Goal: Task Accomplishment & Management: Complete application form

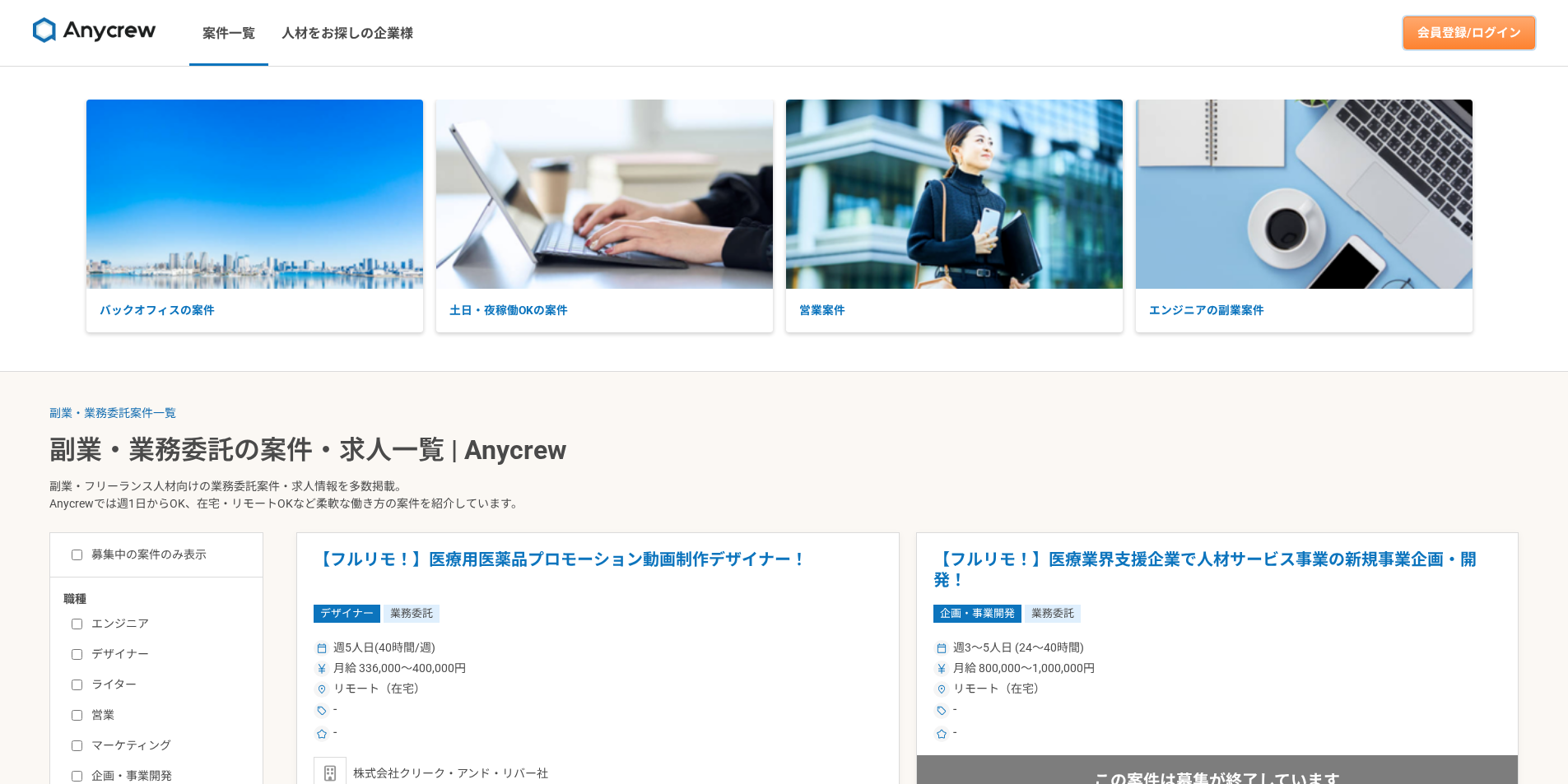
click at [1454, 37] on link "会員登録/ログイン" at bounding box center [1469, 33] width 132 height 33
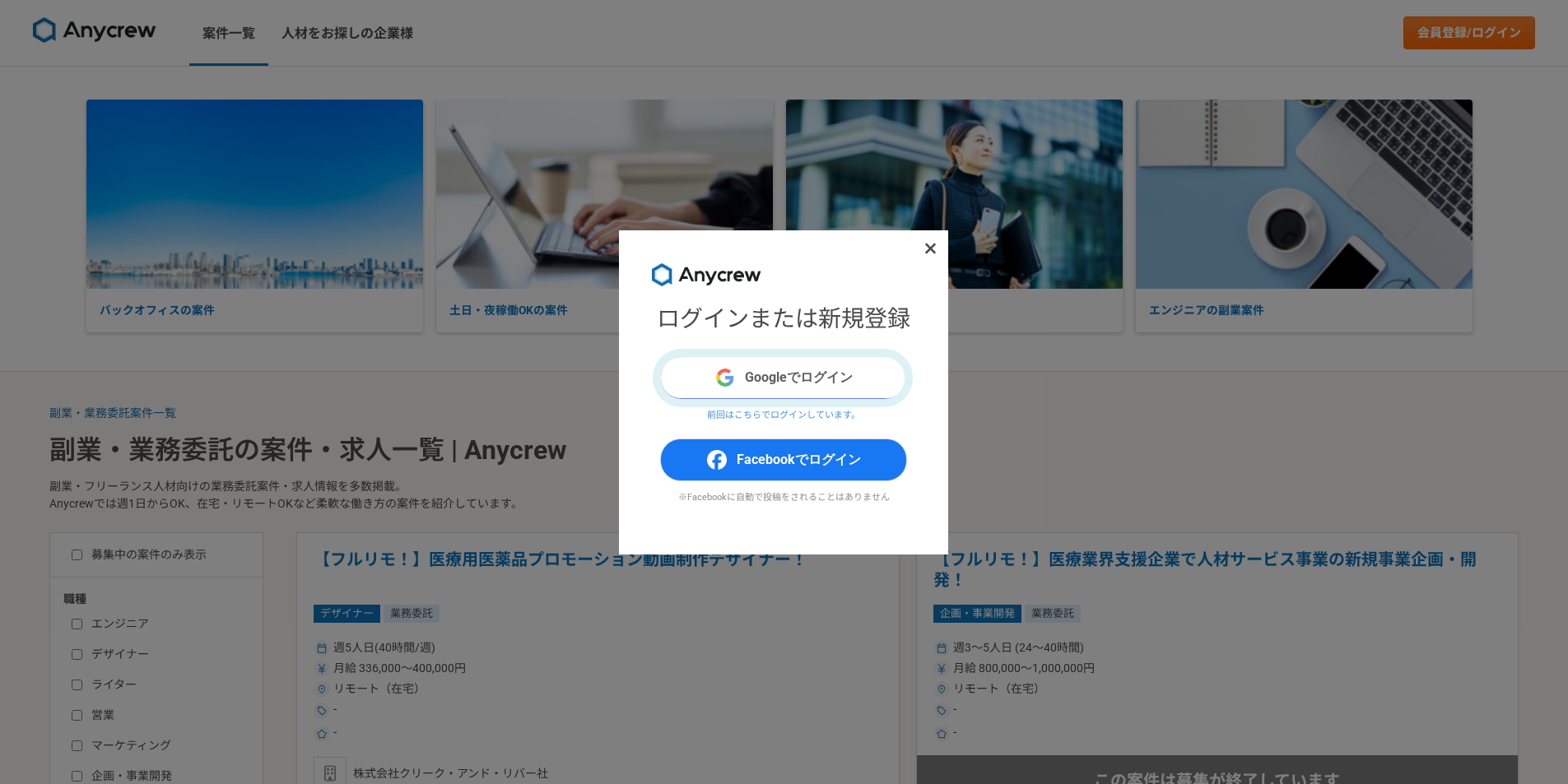
click at [789, 378] on button "Googleでログイン" at bounding box center [783, 377] width 247 height 43
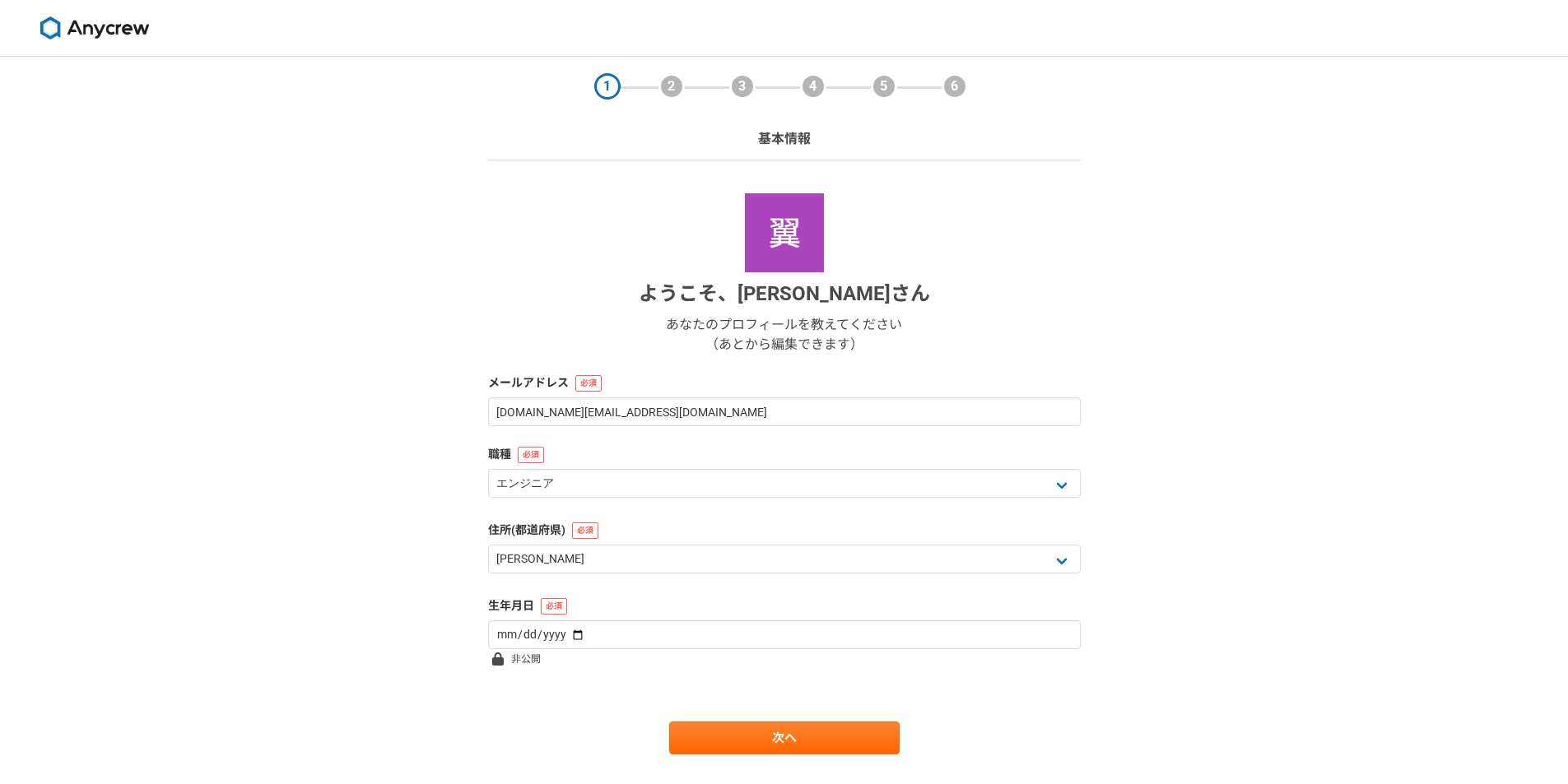
select select "13"
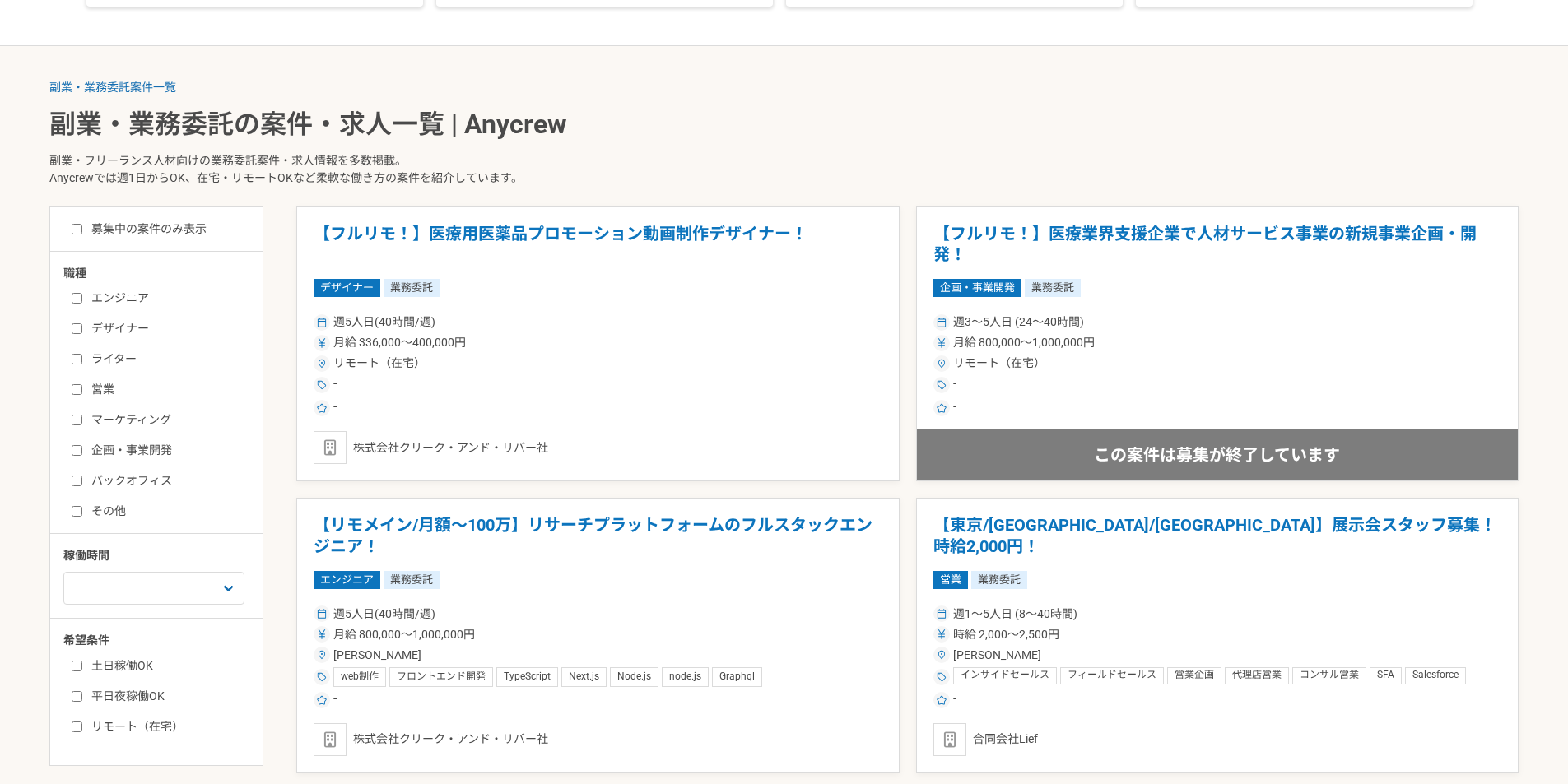
scroll to position [549, 0]
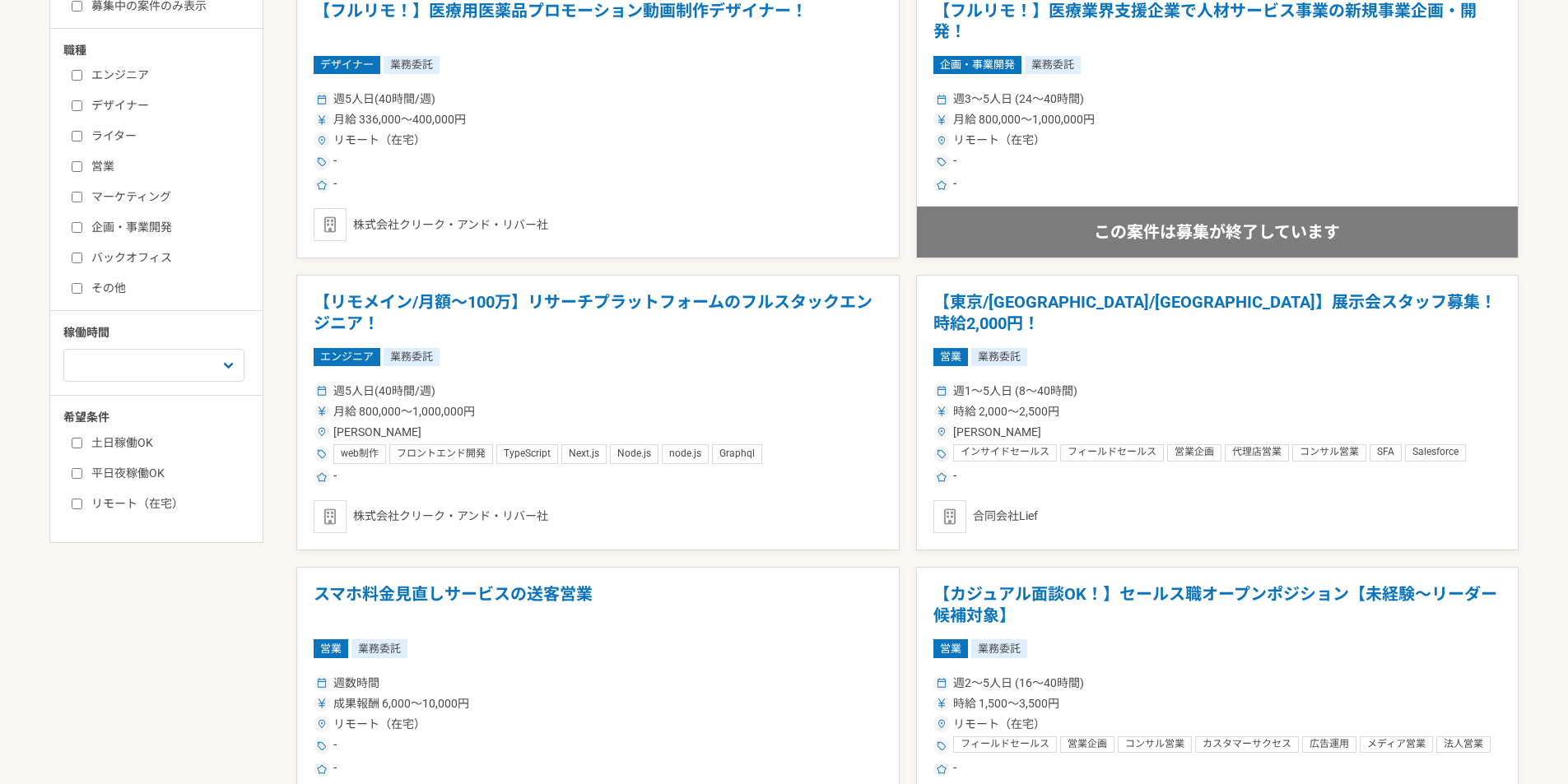
click at [81, 161] on input "営業" at bounding box center [77, 166] width 11 height 11
checkbox input "true"
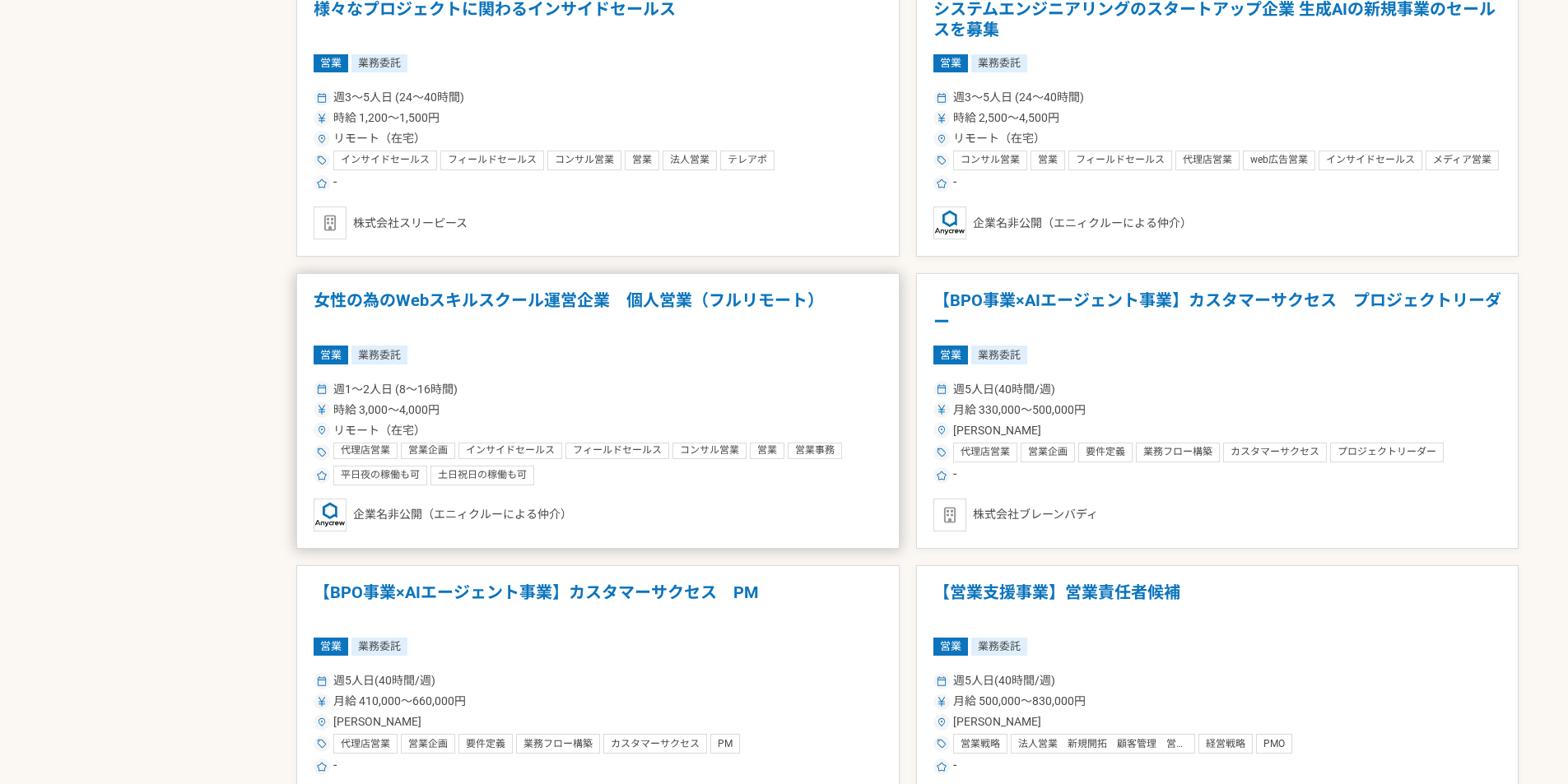
scroll to position [1316, 0]
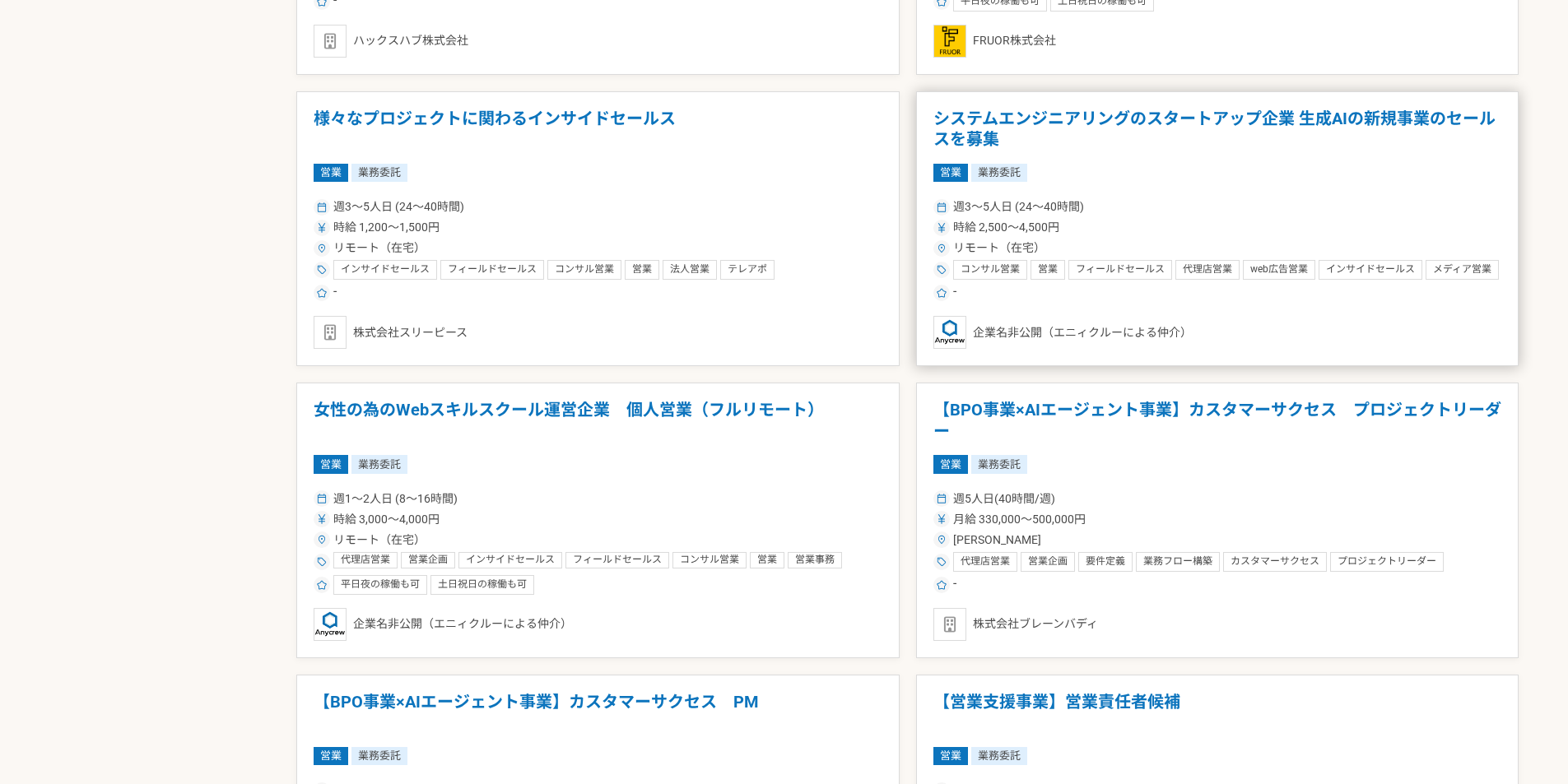
click at [1194, 240] on div "リモート（在宅）" at bounding box center [1218, 248] width 569 height 17
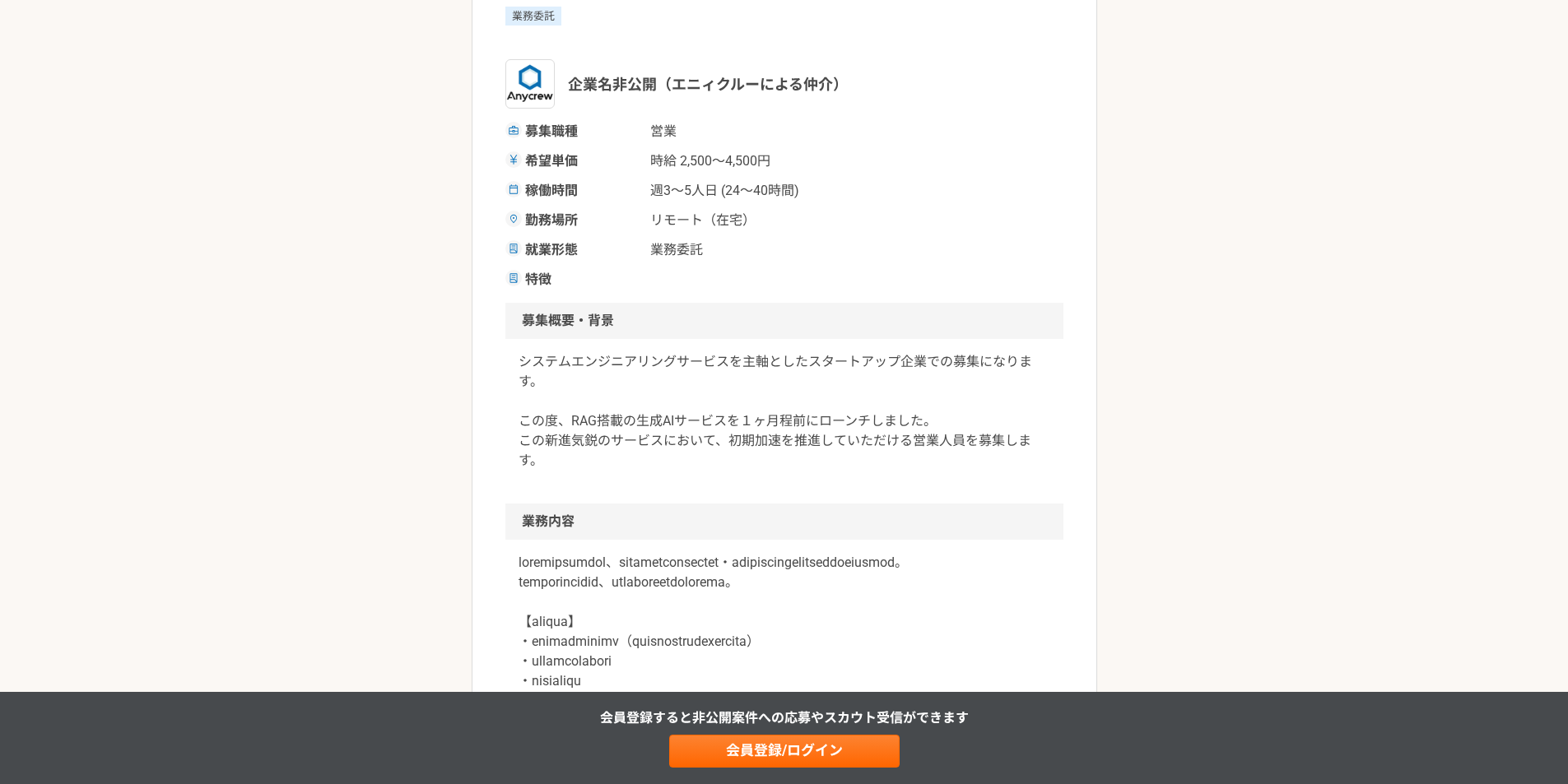
scroll to position [109, 0]
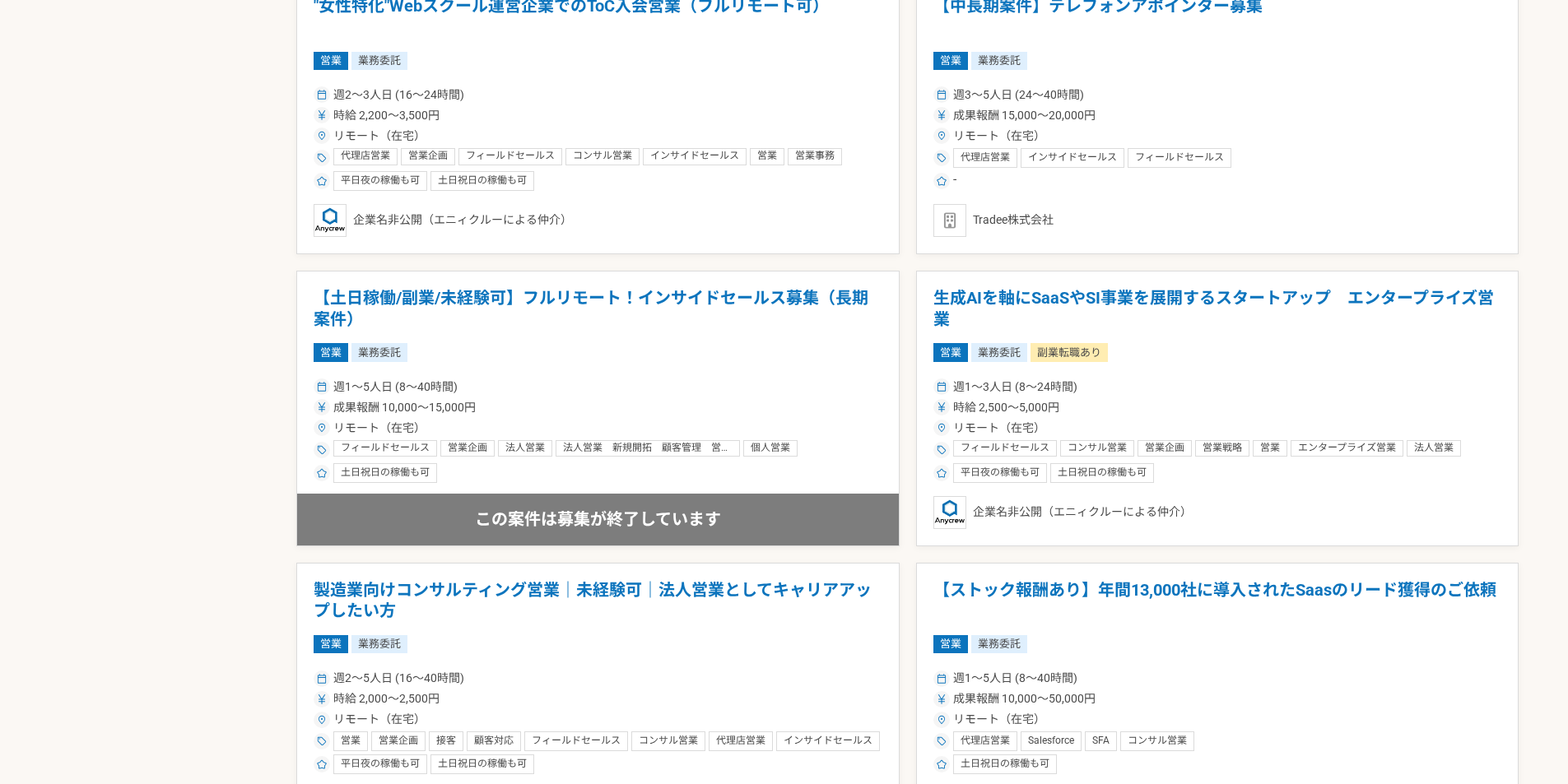
scroll to position [2413, 0]
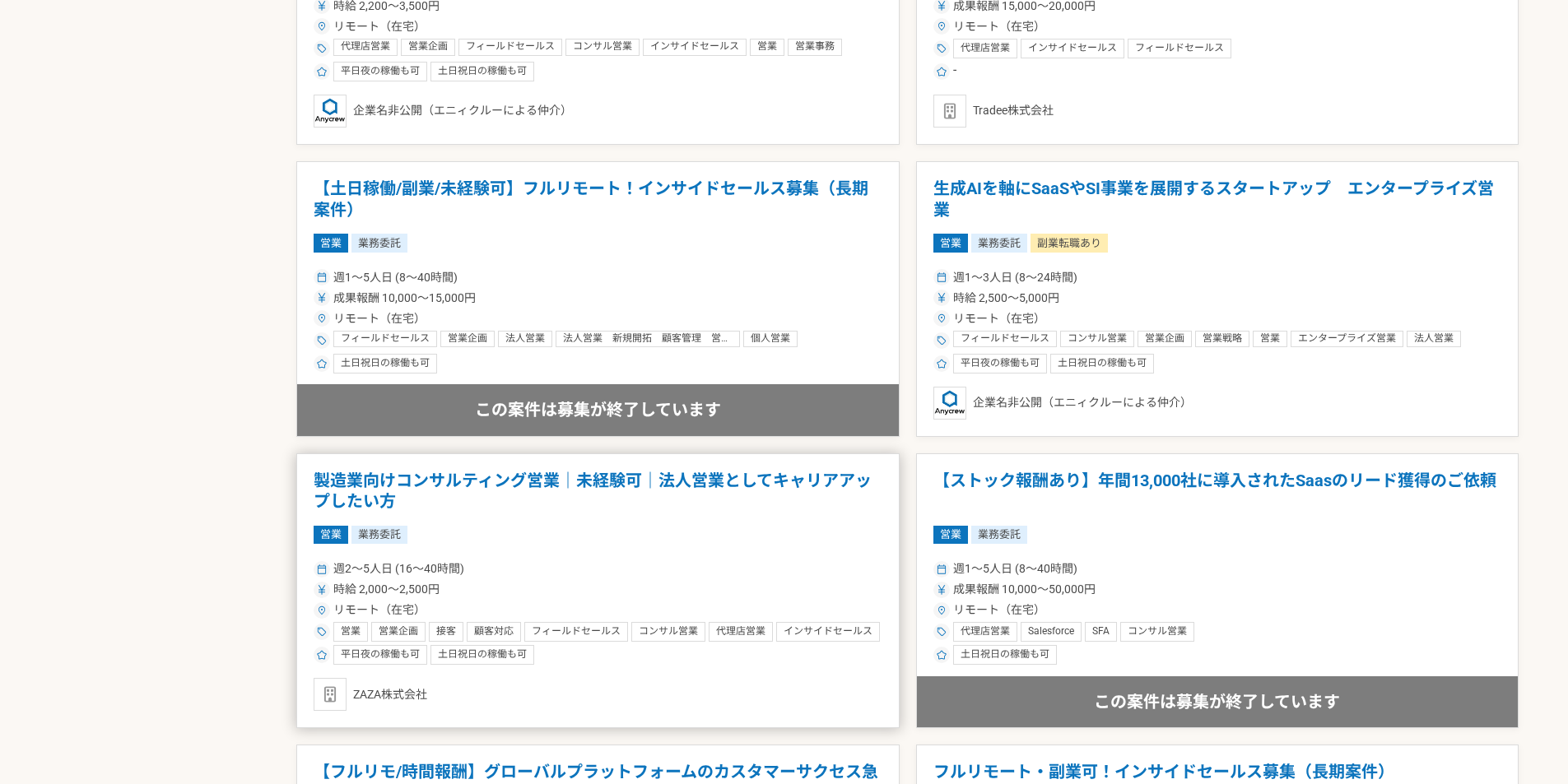
click at [525, 488] on h1 "製造業向けコンサルティング営業｜未経験可｜法人営業としてキャリアアップしたい方" at bounding box center [598, 492] width 569 height 42
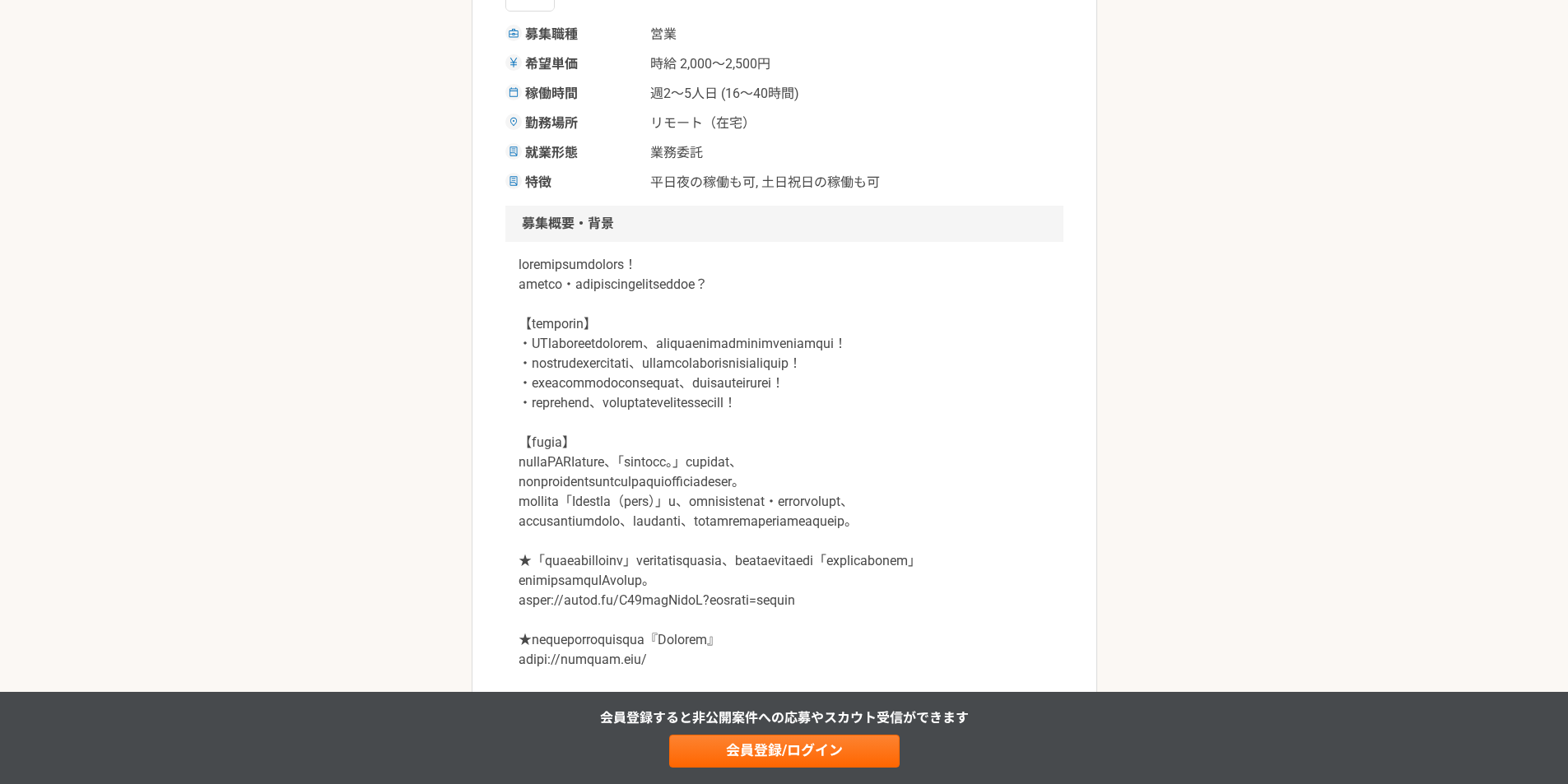
scroll to position [329, 0]
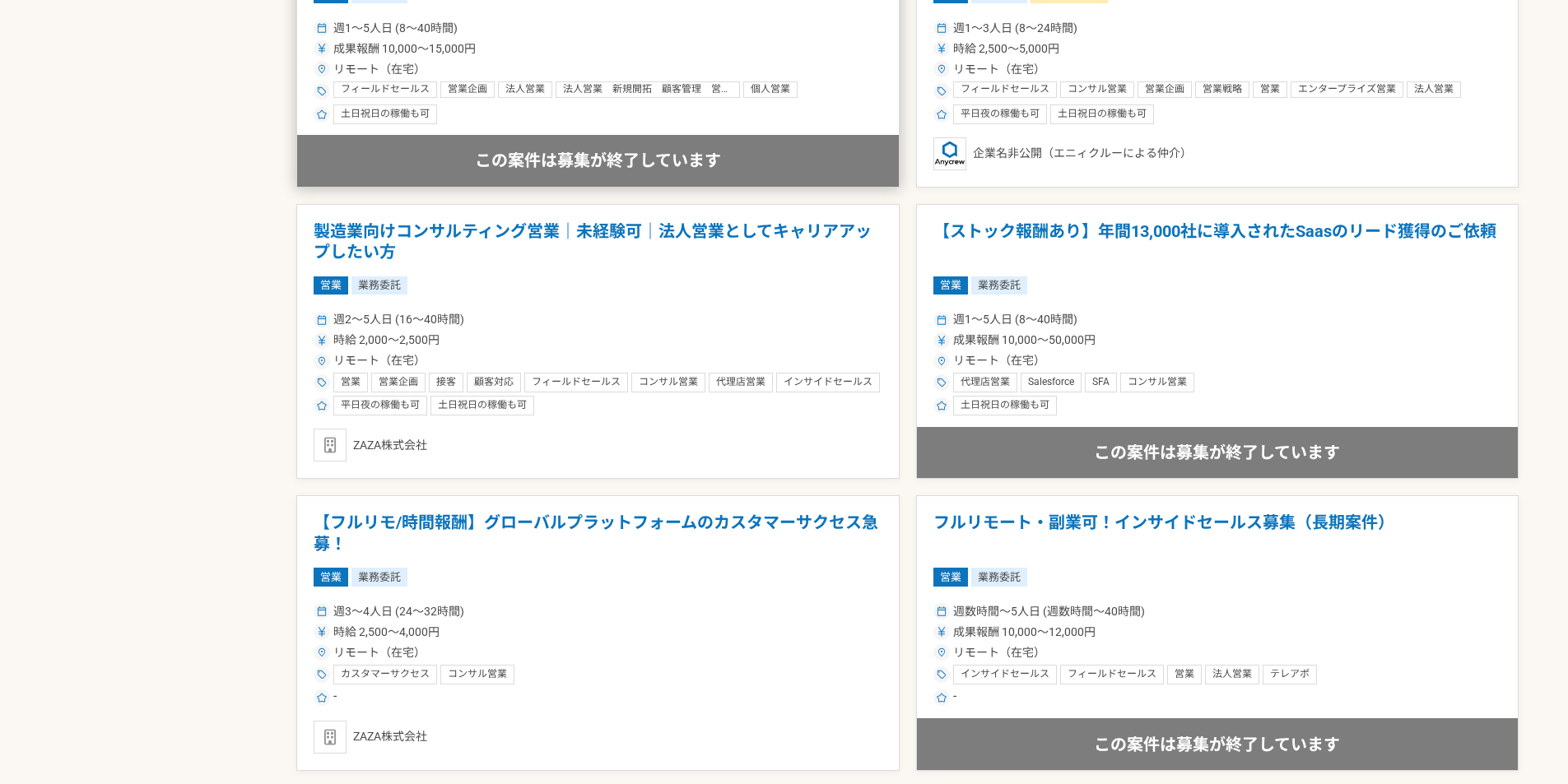
scroll to position [2743, 0]
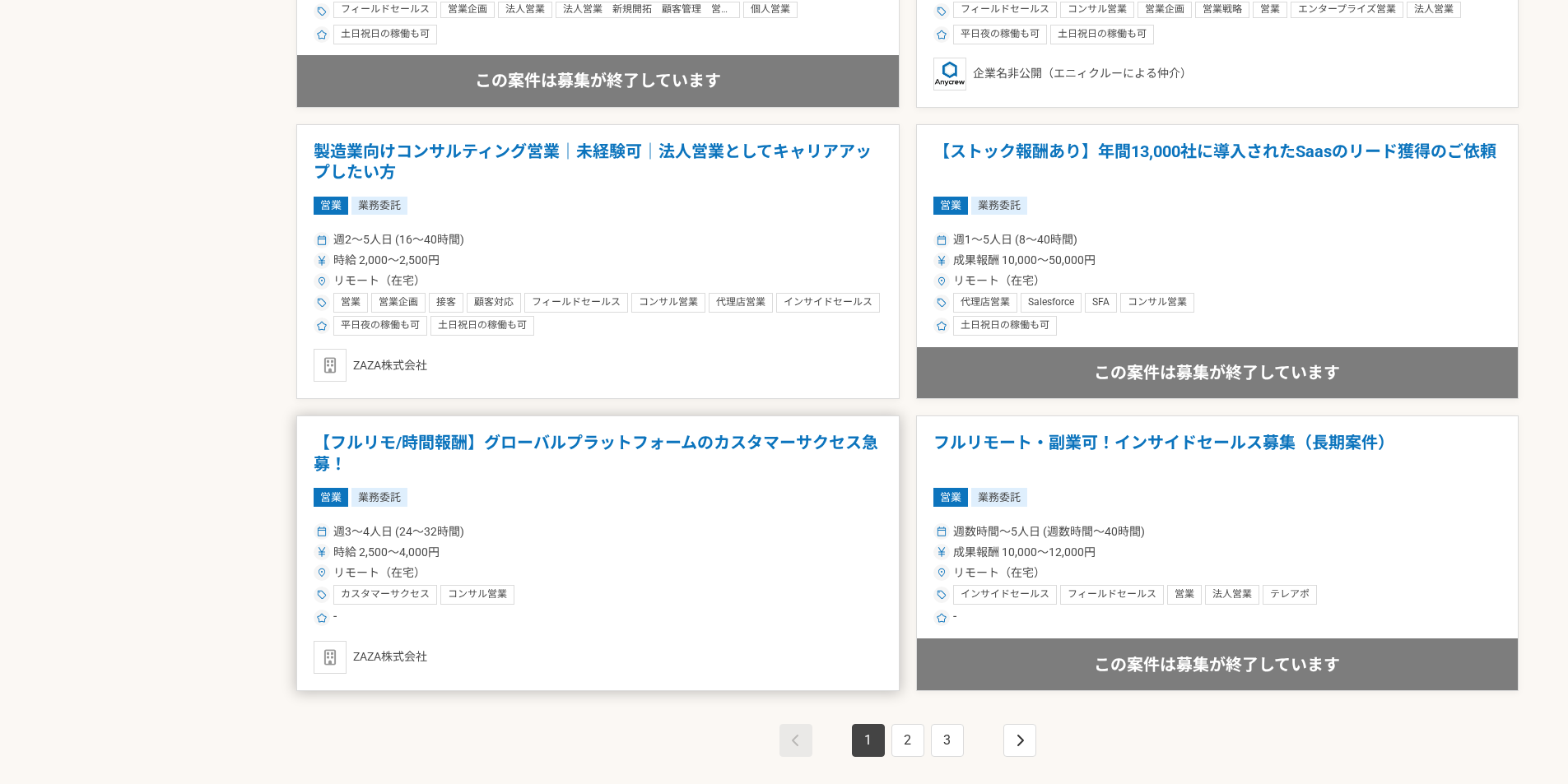
click at [502, 631] on article "【フルリモ/時間報酬】グローバルプラットフォームのカスタマーサクセス急募！ 営業 業務委託 週3〜4人日 (24〜32時間) 時給 2,500〜4,000円 …" at bounding box center [597, 553] width 603 height 276
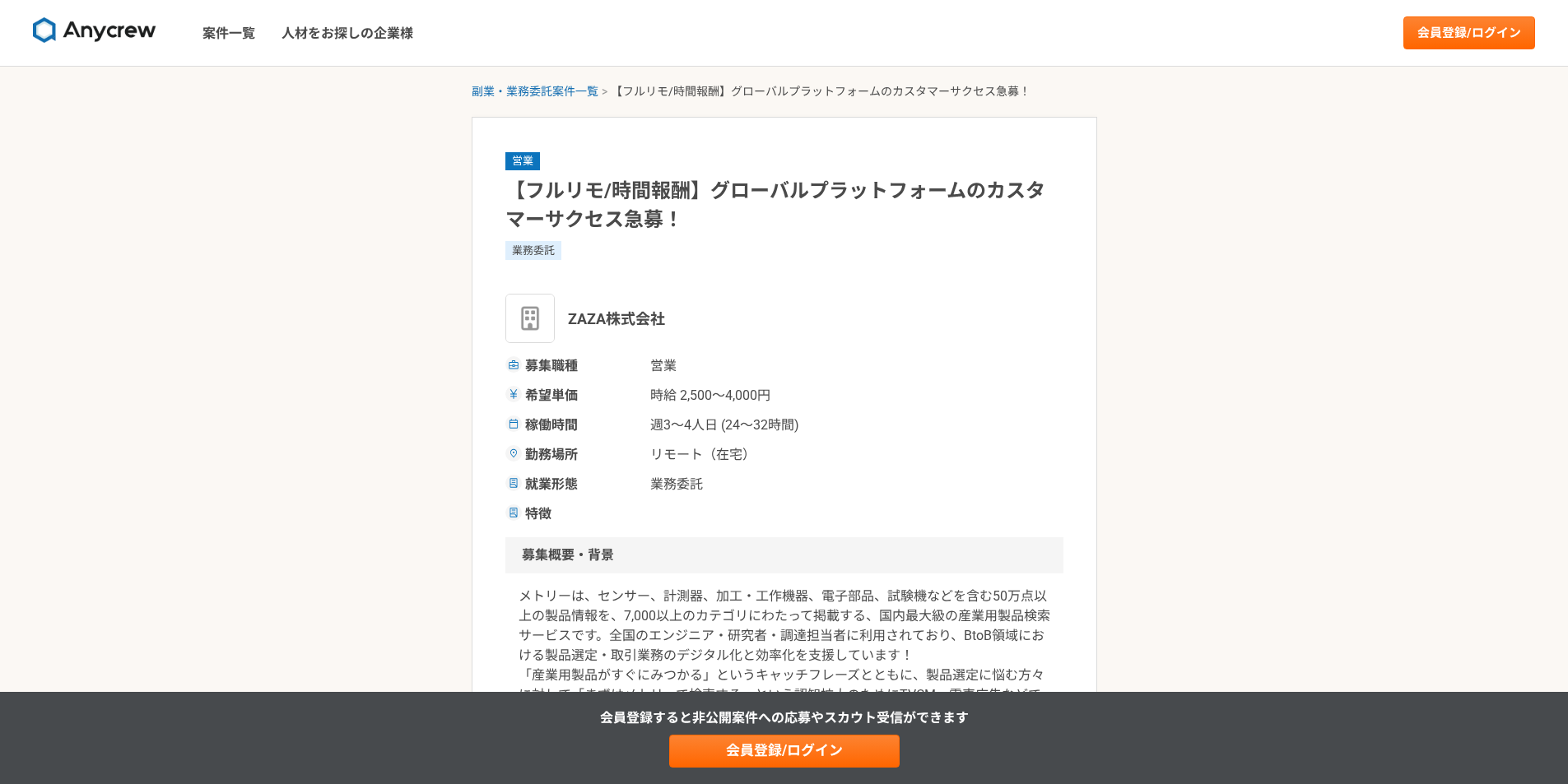
click at [608, 325] on span "ZAZA株式会社" at bounding box center [616, 319] width 97 height 22
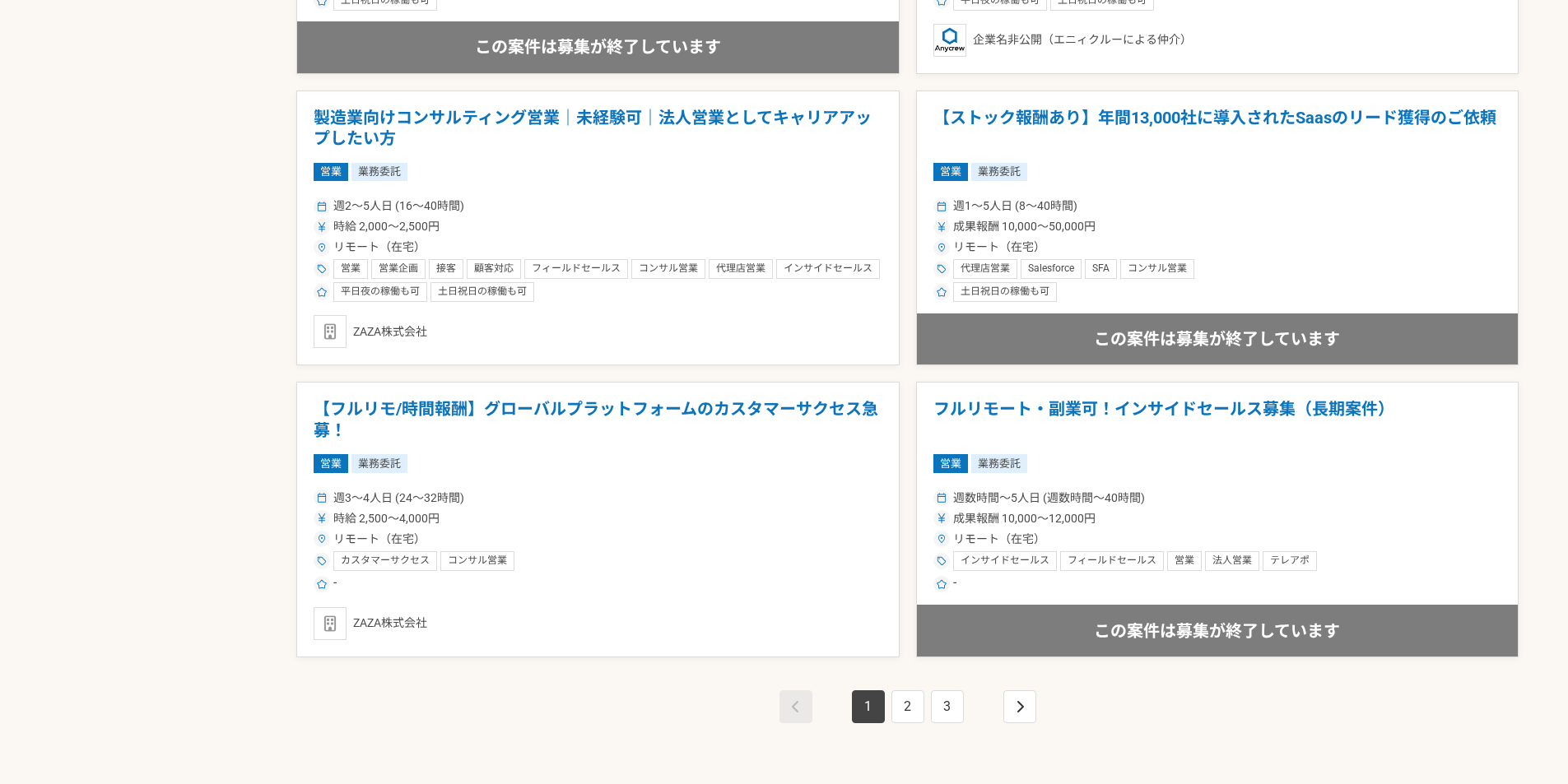
scroll to position [2963, 0]
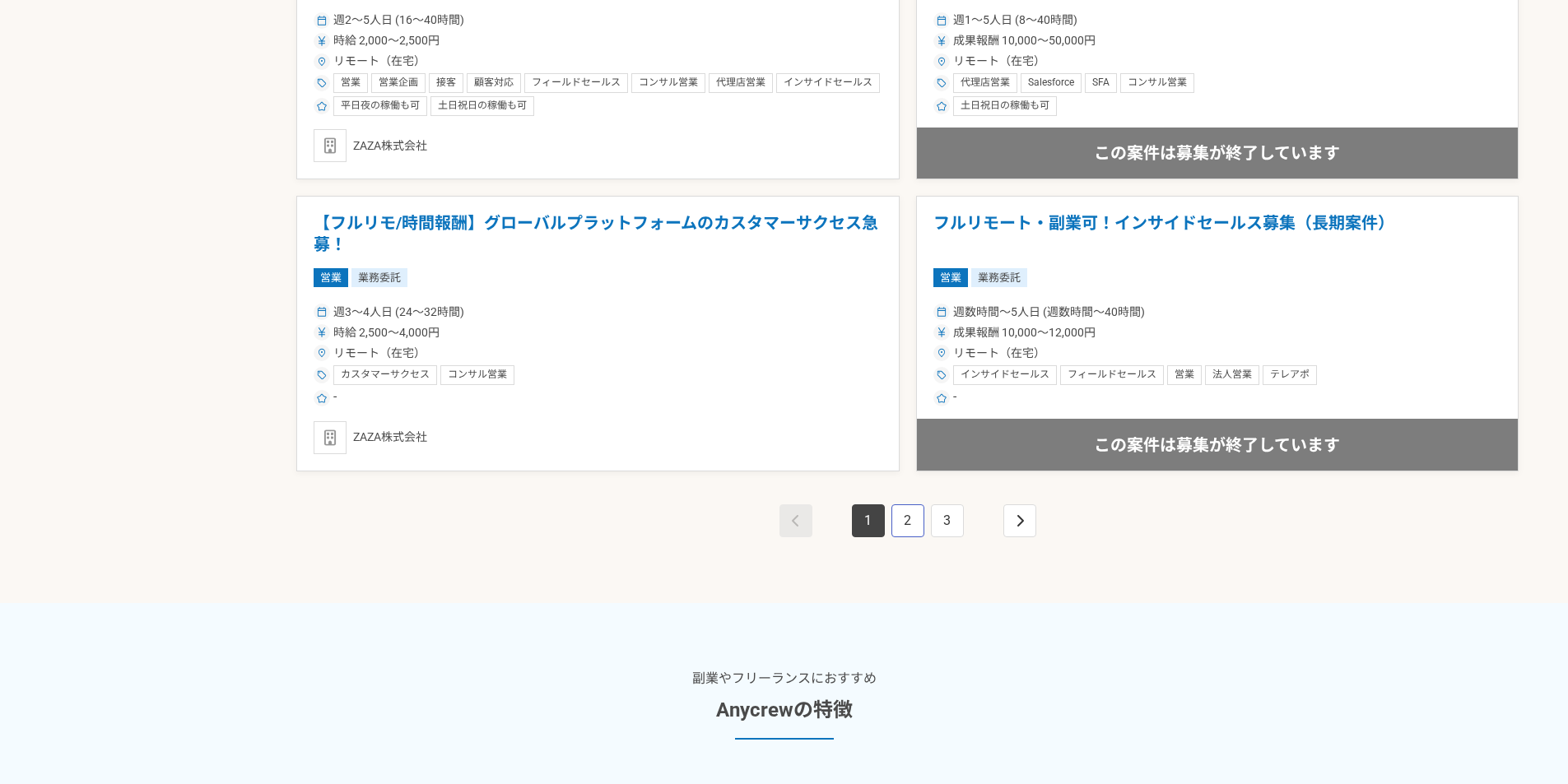
click at [903, 519] on link "2" at bounding box center [907, 521] width 33 height 33
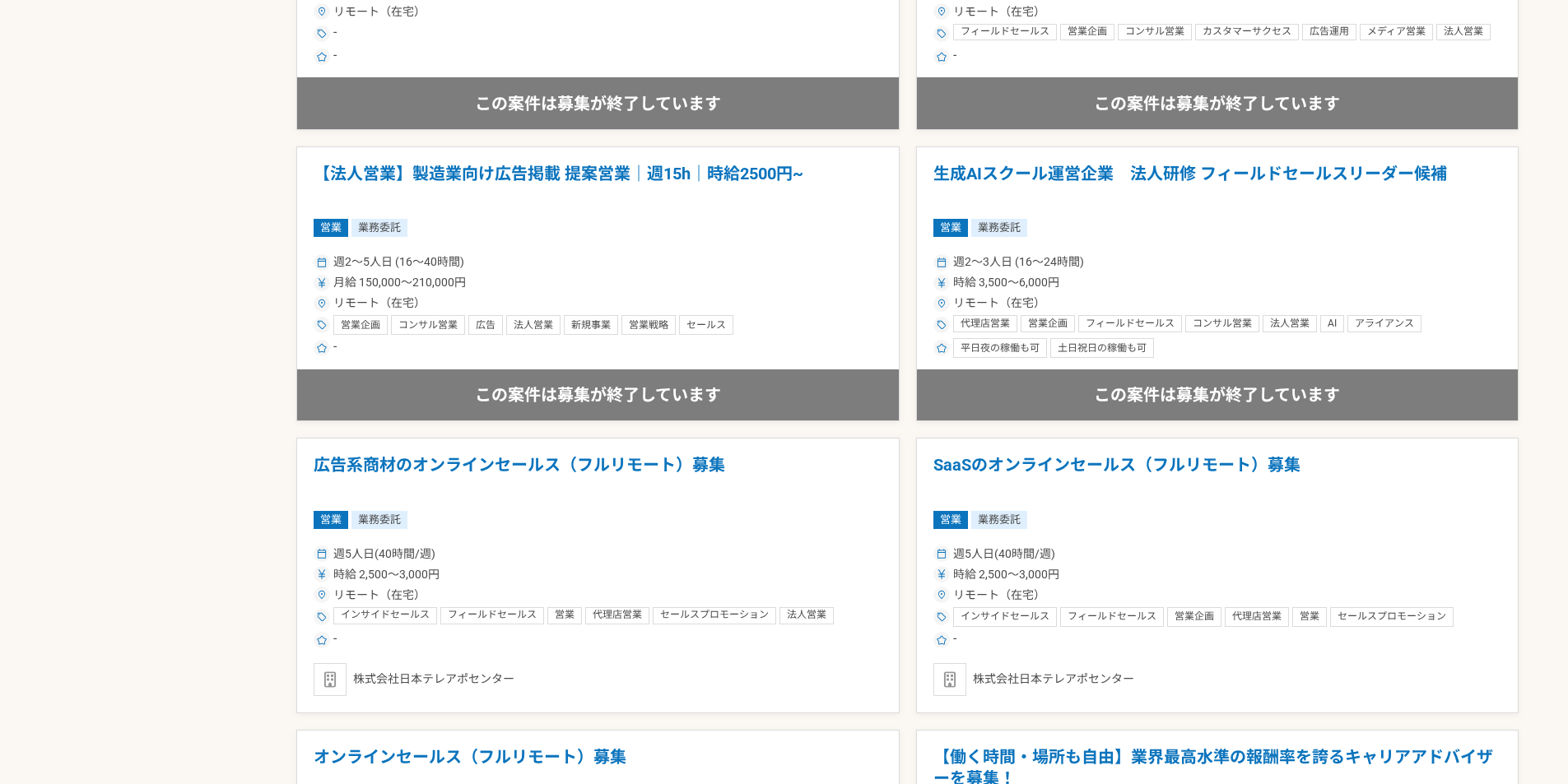
scroll to position [1866, 0]
